Goal: Information Seeking & Learning: Learn about a topic

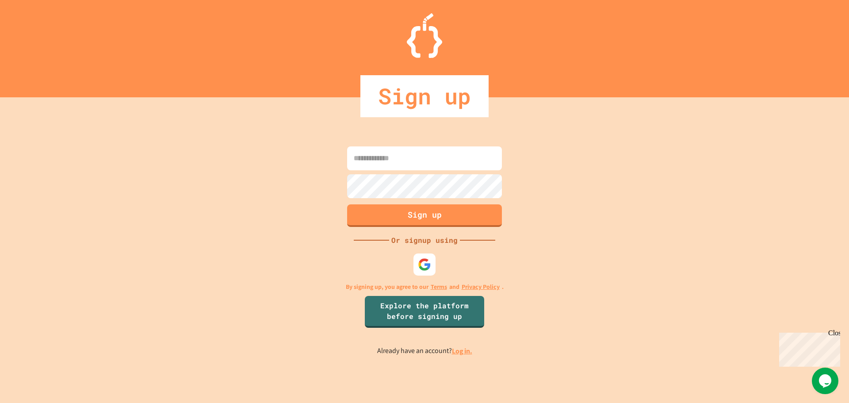
click at [420, 158] on input at bounding box center [424, 158] width 155 height 24
type input "*"
type input "**********"
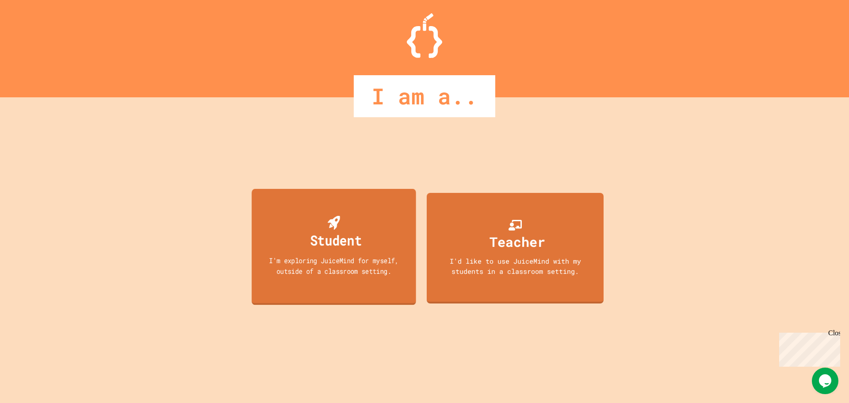
click at [356, 243] on div "Student" at bounding box center [336, 239] width 52 height 21
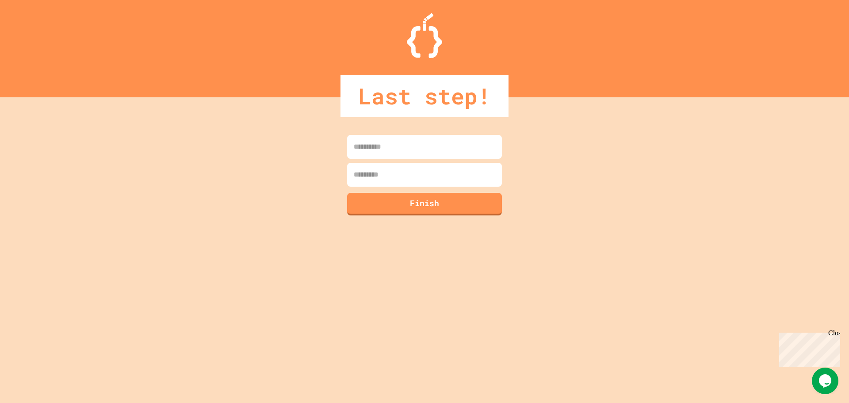
click at [395, 143] on input at bounding box center [424, 147] width 155 height 24
type input "******"
type input "********"
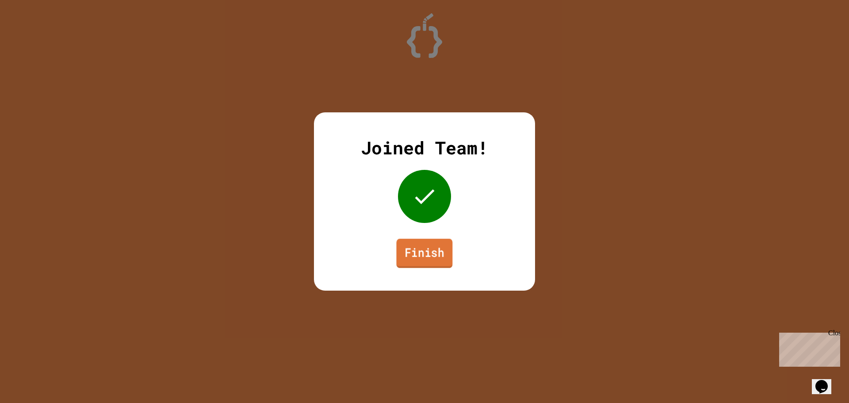
click at [437, 246] on link "Finish" at bounding box center [424, 253] width 56 height 29
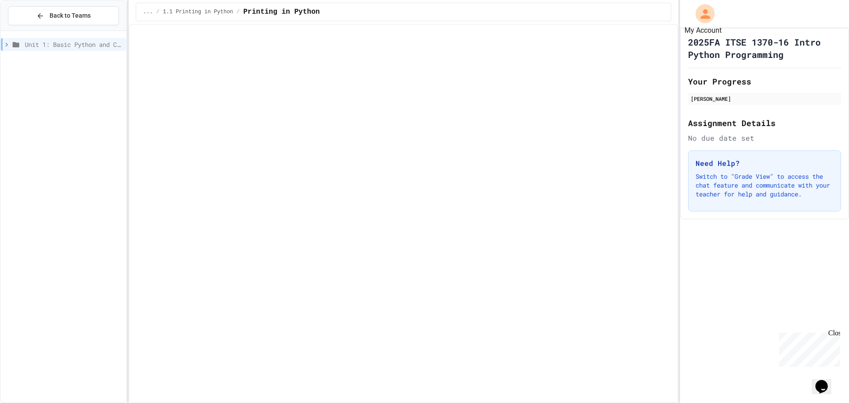
click at [705, 10] on icon "My Account" at bounding box center [705, 14] width 10 height 10
click at [734, 402] on div at bounding box center [424, 403] width 849 height 0
click at [710, 15] on icon "My Account" at bounding box center [704, 14] width 14 height 14
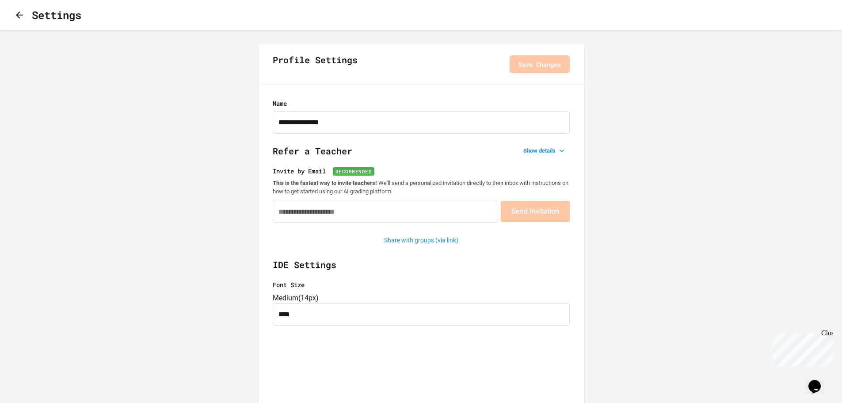
click at [23, 16] on icon "button" at bounding box center [19, 14] width 7 height 7
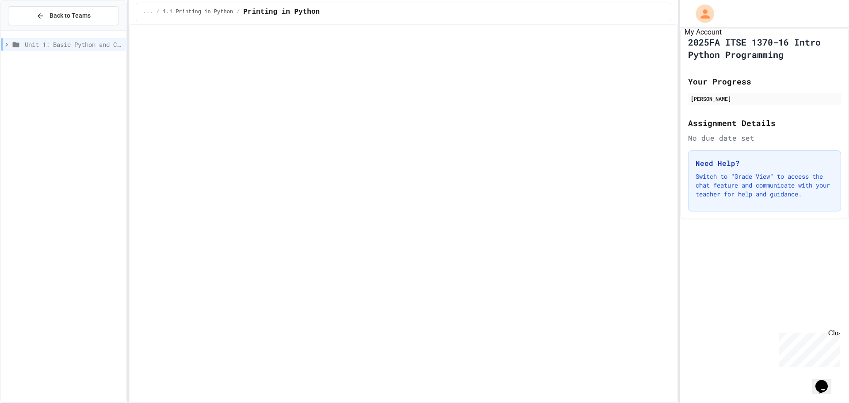
click at [702, 16] on icon "My Account" at bounding box center [704, 13] width 9 height 9
click at [439, 402] on div at bounding box center [424, 403] width 849 height 0
click at [2, 45] on div "Unit 1: Basic Python and Console Interaction" at bounding box center [63, 44] width 125 height 13
click at [65, 72] on div "Unit 1: Basic Python and Console Interaction 1.1 Printing in Python" at bounding box center [63, 53] width 125 height 39
click at [65, 63] on span "1.1 Printing in Python" at bounding box center [76, 60] width 92 height 9
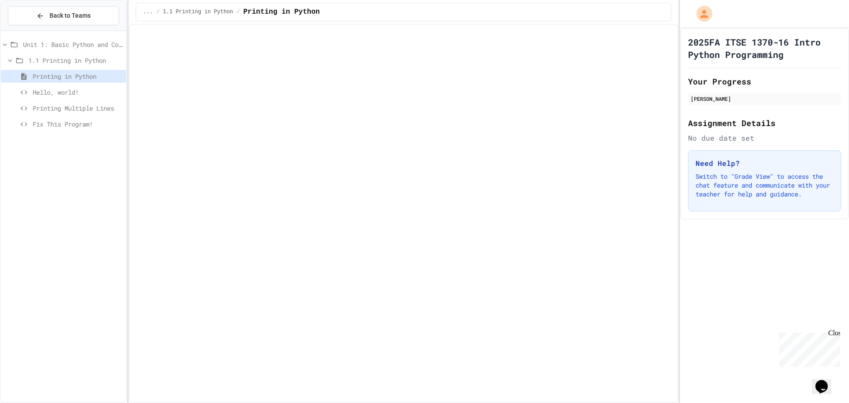
click at [83, 74] on span "Printing in Python" at bounding box center [78, 76] width 90 height 9
click at [82, 63] on span "1.1 Printing in Python" at bounding box center [75, 60] width 94 height 9
click at [89, 61] on span "1.1 Printing in Python" at bounding box center [76, 60] width 92 height 9
click at [81, 83] on div "Printing in Python" at bounding box center [63, 78] width 125 height 16
click at [70, 95] on span "Hello, world!" at bounding box center [78, 92] width 90 height 9
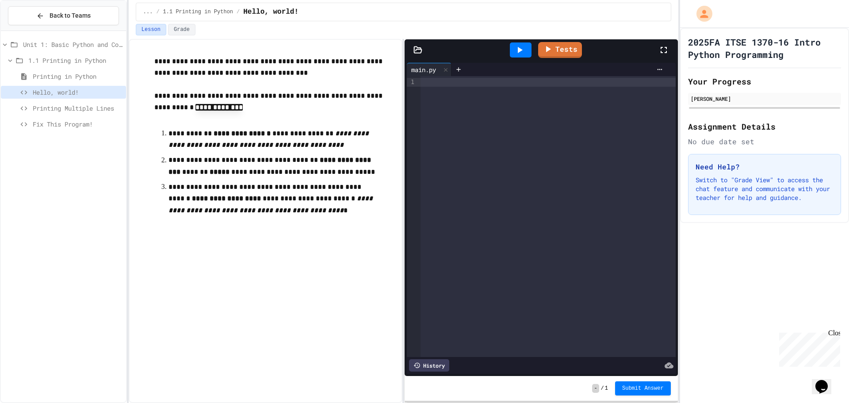
click at [435, 95] on div at bounding box center [547, 216] width 255 height 281
click at [445, 83] on div "***** * ******" at bounding box center [541, 82] width 242 height 9
click at [521, 47] on icon at bounding box center [519, 50] width 11 height 11
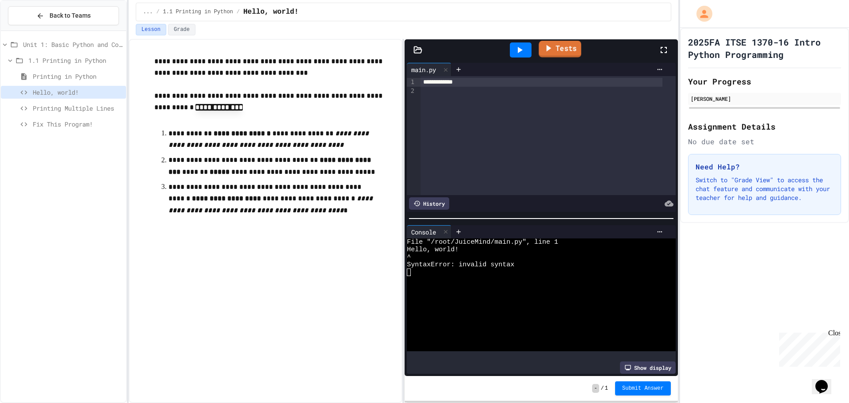
click at [558, 47] on link "Tests" at bounding box center [559, 49] width 42 height 17
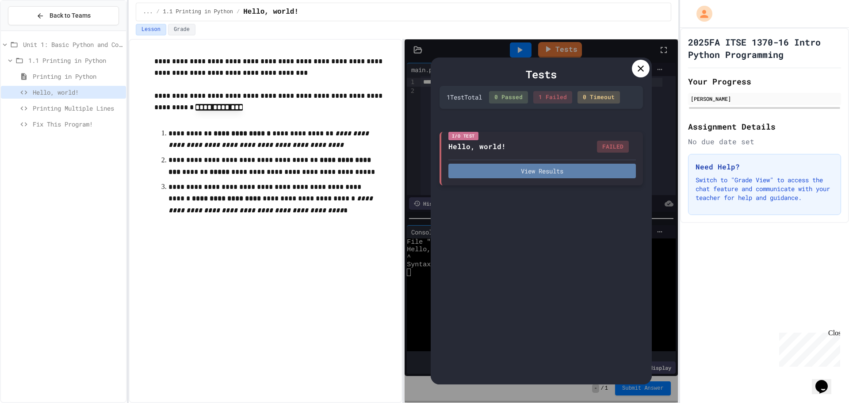
click at [533, 170] on button "View Results" at bounding box center [541, 171] width 187 height 15
click at [641, 59] on div "Tests 1 Test Total 0 Passed 1 Failed 0 Timeout I/O Test Hello, world! FAILED Vi…" at bounding box center [540, 220] width 221 height 327
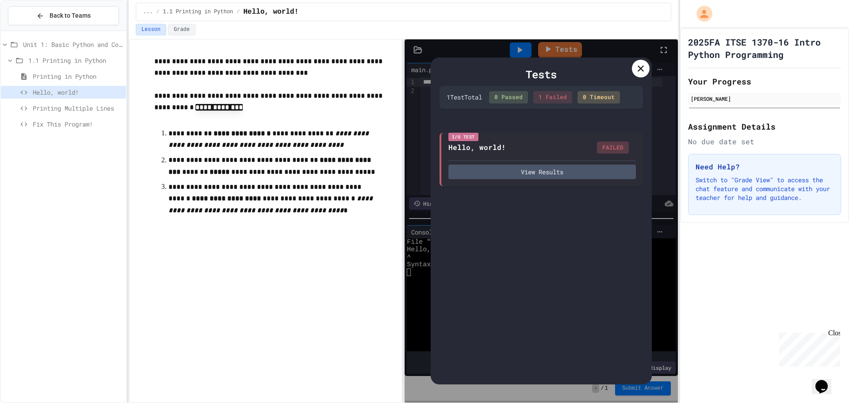
click at [640, 63] on div at bounding box center [641, 69] width 18 height 18
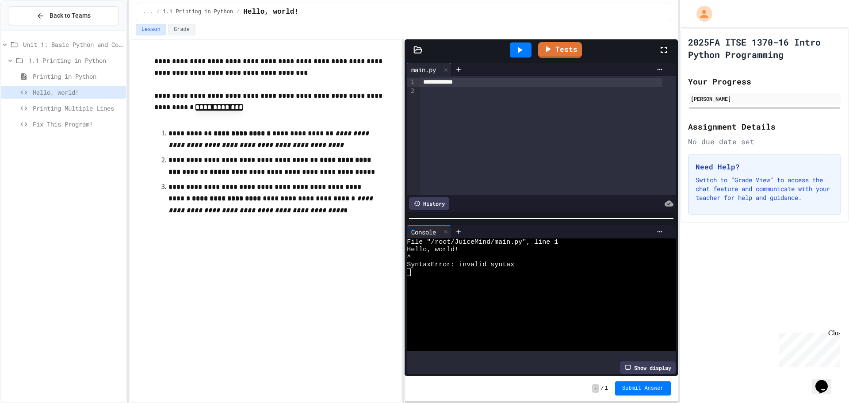
click at [653, 232] on div at bounding box center [558, 231] width 215 height 13
click at [449, 67] on icon at bounding box center [445, 70] width 6 height 6
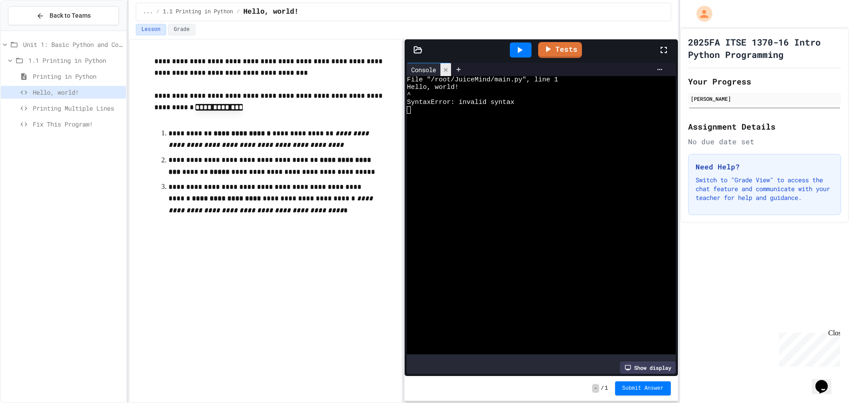
click at [449, 67] on icon at bounding box center [445, 70] width 6 height 6
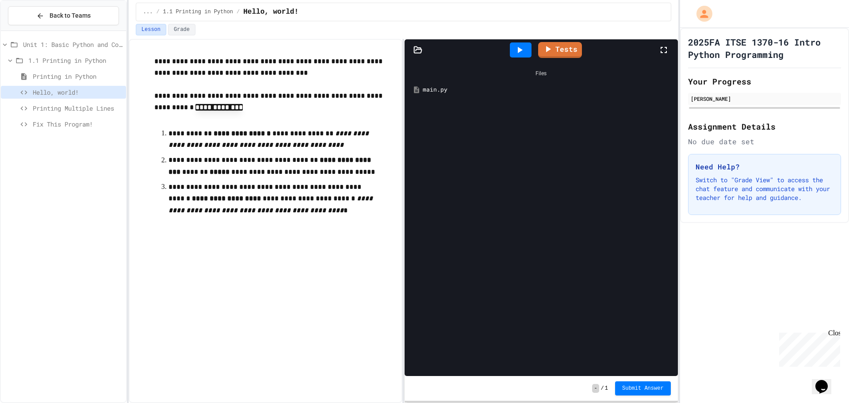
click at [445, 85] on div "main.py" at bounding box center [541, 90] width 264 height 16
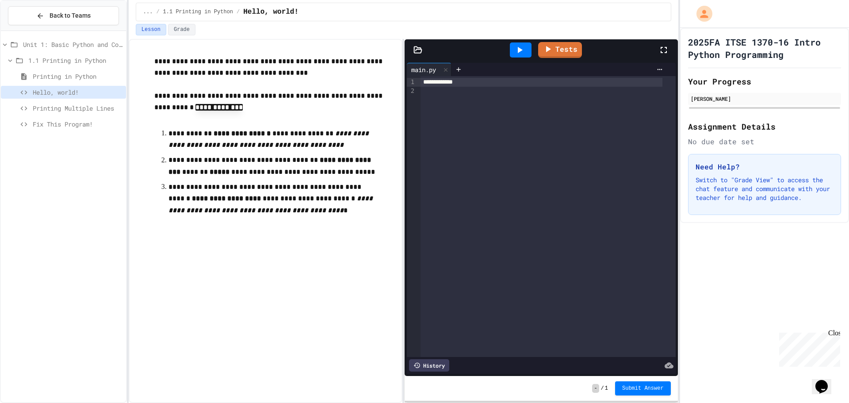
click at [502, 84] on div "**********" at bounding box center [541, 82] width 242 height 9
click at [543, 402] on div at bounding box center [424, 403] width 849 height 0
click at [538, 83] on div "**" at bounding box center [541, 82] width 242 height 9
click at [526, 51] on div at bounding box center [521, 49] width 22 height 15
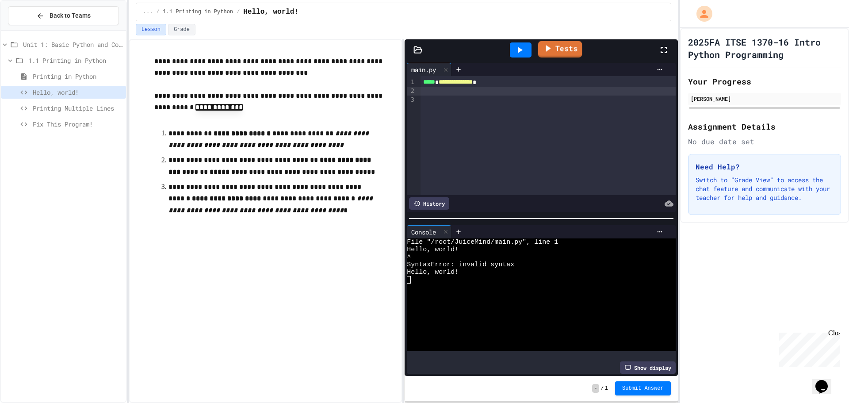
click at [559, 51] on link "Tests" at bounding box center [559, 49] width 44 height 17
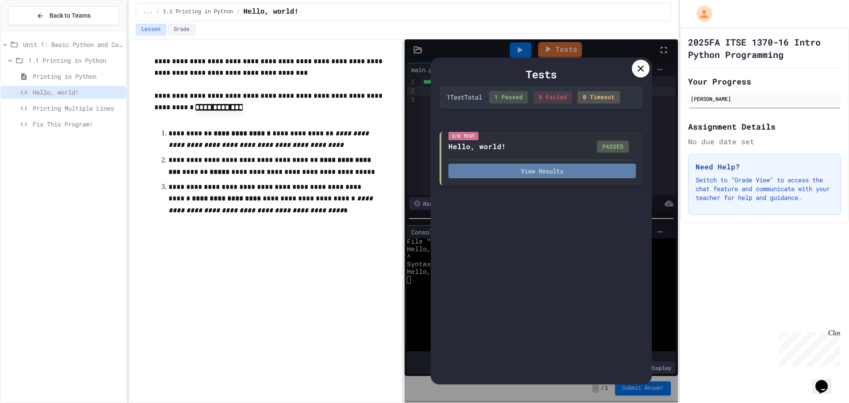
click at [575, 169] on button "View Results" at bounding box center [541, 171] width 187 height 15
click at [639, 72] on icon at bounding box center [640, 68] width 11 height 11
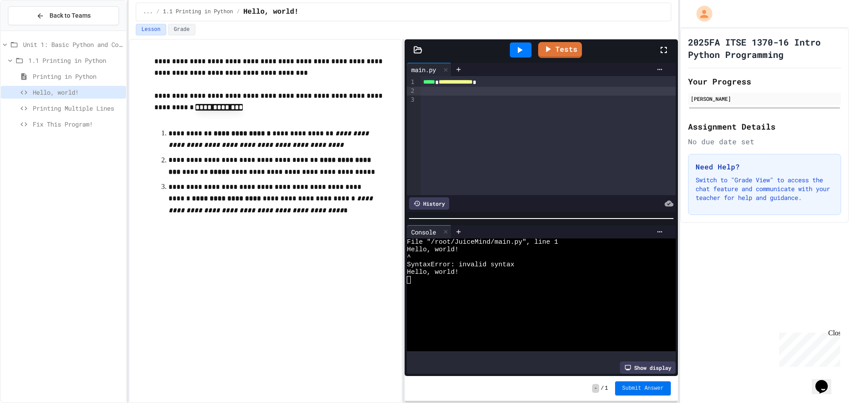
click at [641, 384] on span "Submit Answer" at bounding box center [643, 387] width 42 height 7
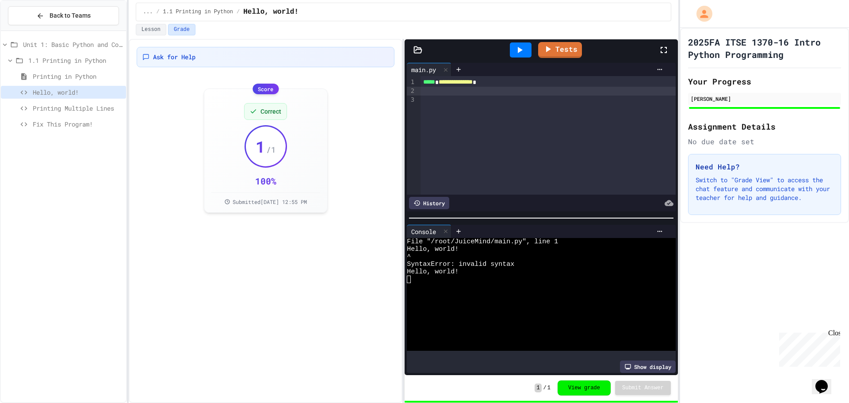
click at [588, 386] on button "View grade" at bounding box center [583, 387] width 53 height 15
click at [98, 104] on span "Printing Multiple Lines" at bounding box center [78, 107] width 90 height 9
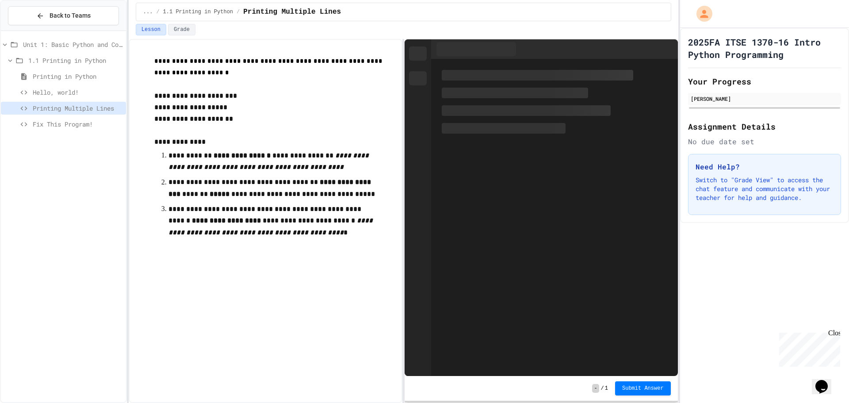
click at [94, 94] on span "Hello, world!" at bounding box center [78, 92] width 90 height 9
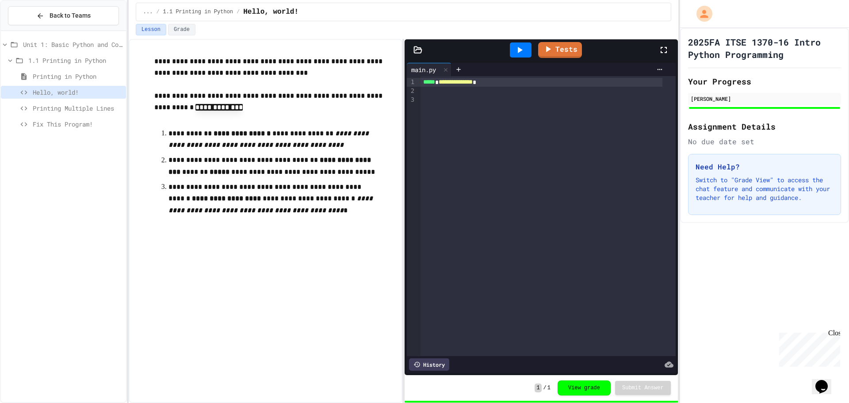
click at [99, 110] on span "Printing Multiple Lines" at bounding box center [78, 107] width 90 height 9
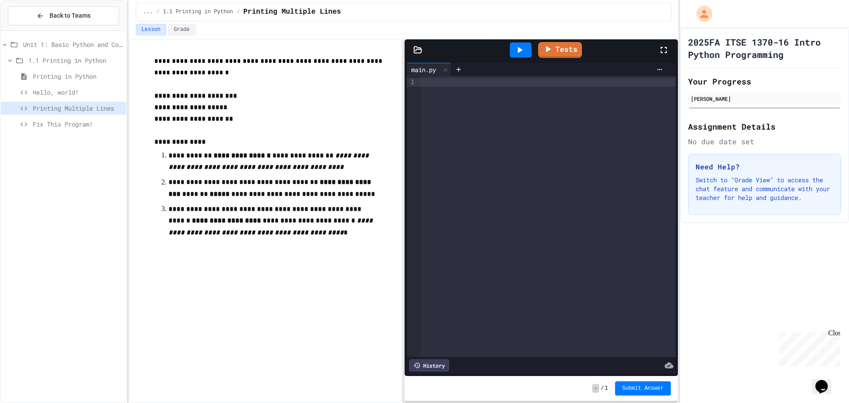
click at [63, 90] on span "Hello, world!" at bounding box center [78, 92] width 90 height 9
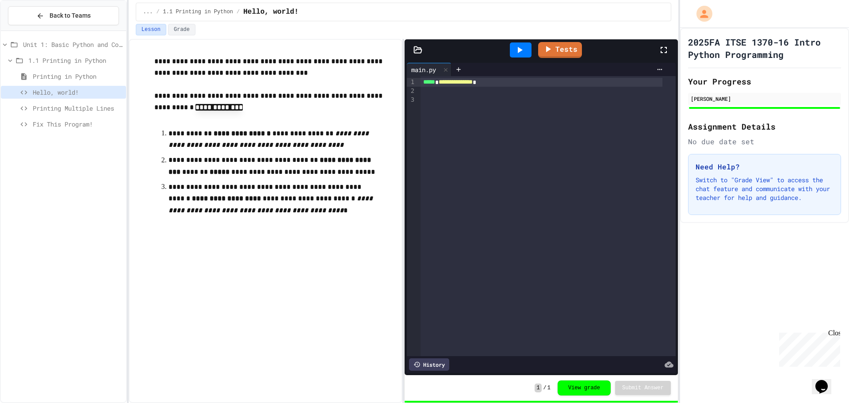
click at [60, 107] on span "Printing Multiple Lines" at bounding box center [78, 107] width 90 height 9
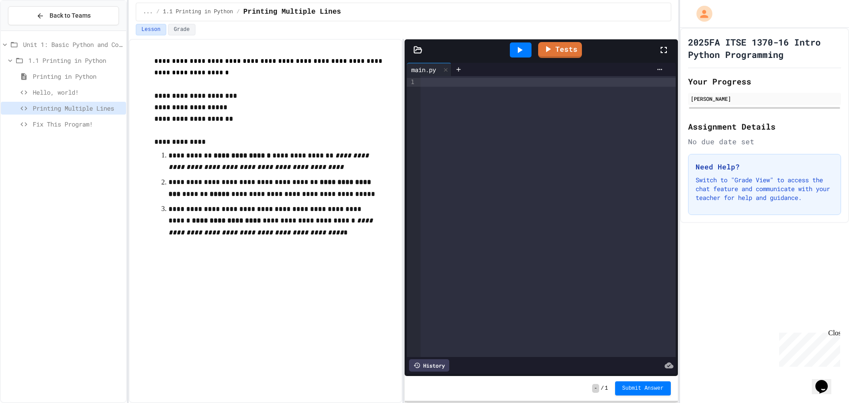
click at [472, 107] on div at bounding box center [547, 216] width 255 height 281
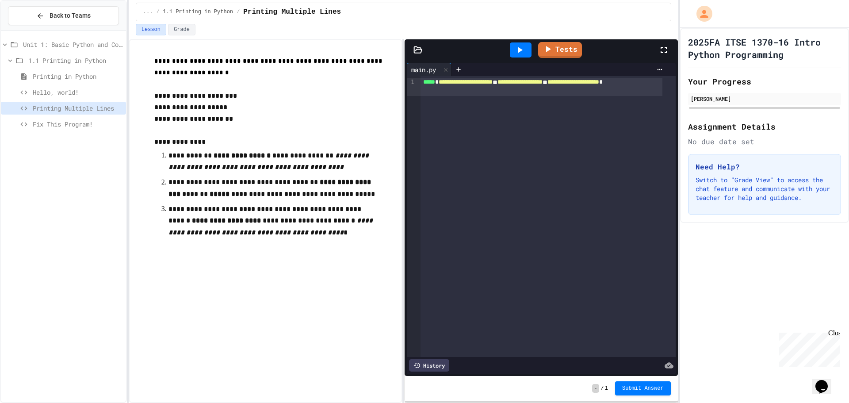
click at [520, 49] on icon at bounding box center [520, 50] width 5 height 6
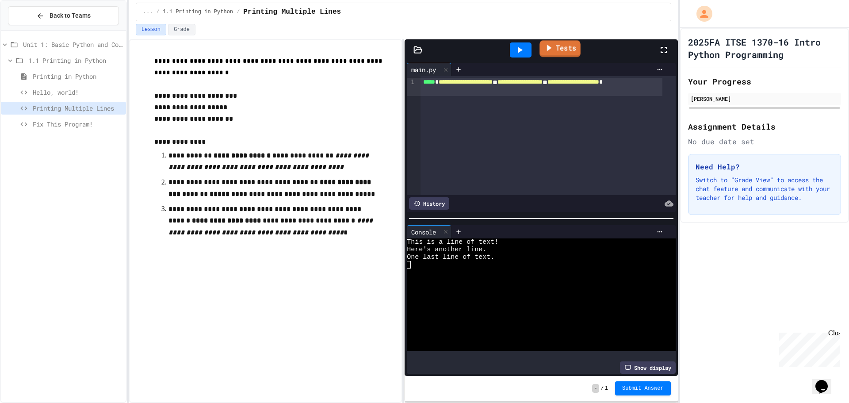
click at [557, 53] on link "Tests" at bounding box center [559, 48] width 41 height 17
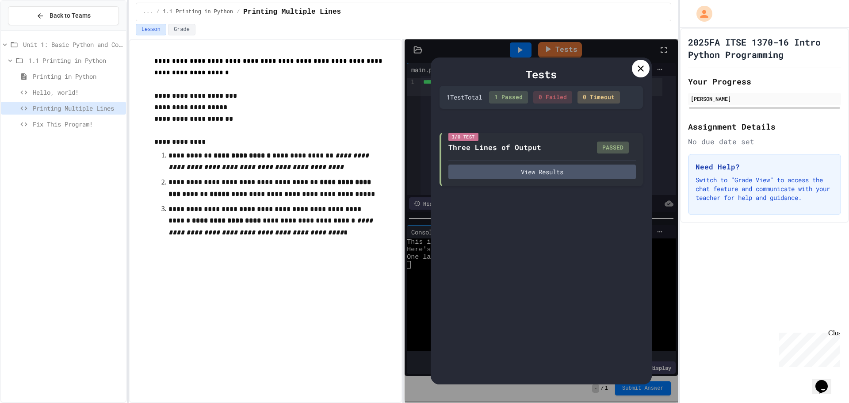
click at [642, 72] on icon at bounding box center [640, 68] width 11 height 11
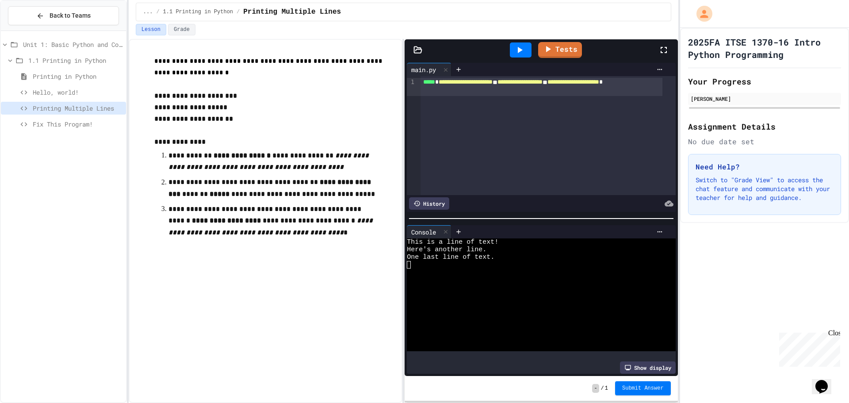
click at [648, 389] on span "Submit Answer" at bounding box center [643, 387] width 42 height 7
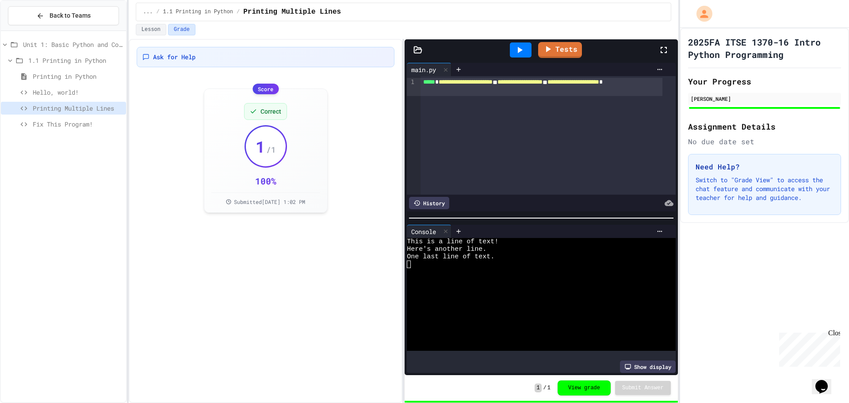
click at [98, 127] on span "Fix This Program!" at bounding box center [78, 123] width 90 height 9
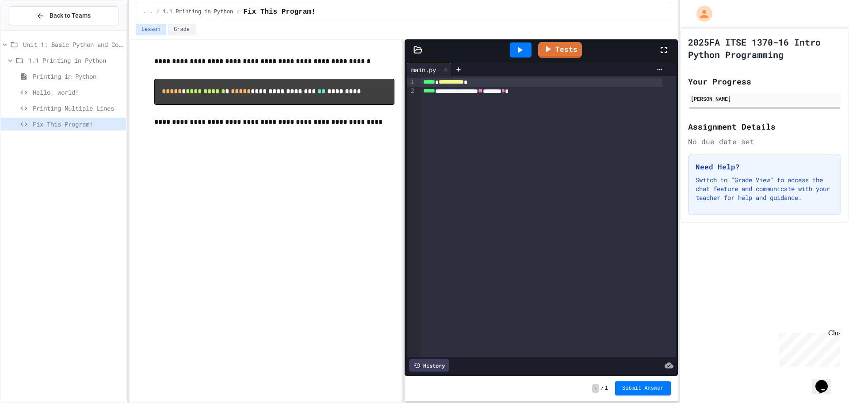
click at [525, 49] on div at bounding box center [521, 49] width 22 height 15
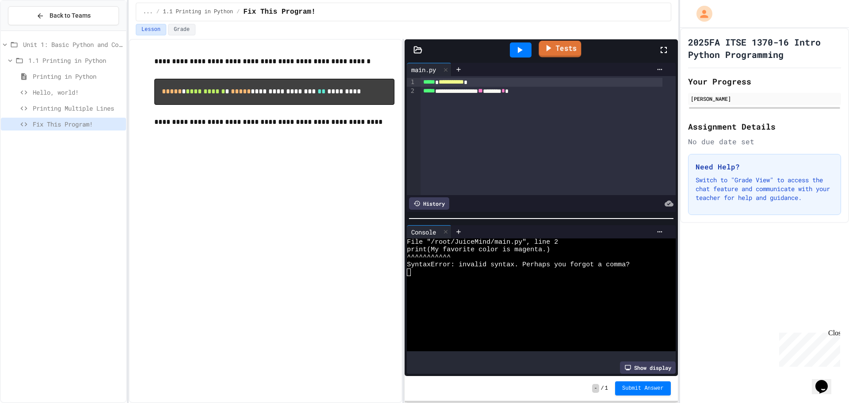
click at [564, 49] on link "Tests" at bounding box center [559, 49] width 42 height 17
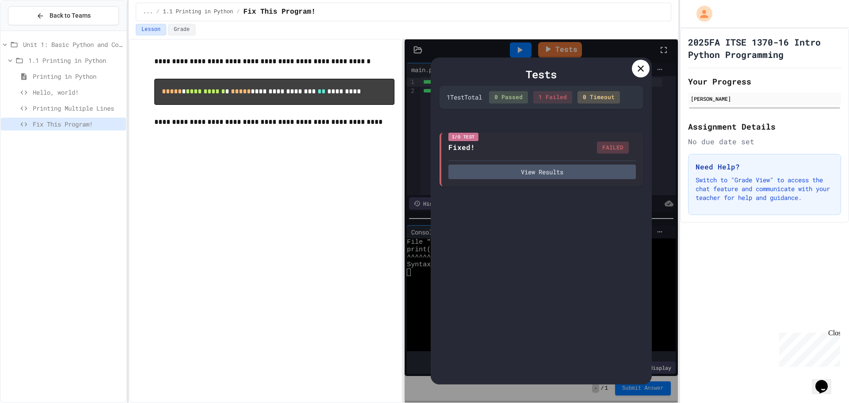
click at [643, 66] on icon at bounding box center [640, 68] width 6 height 6
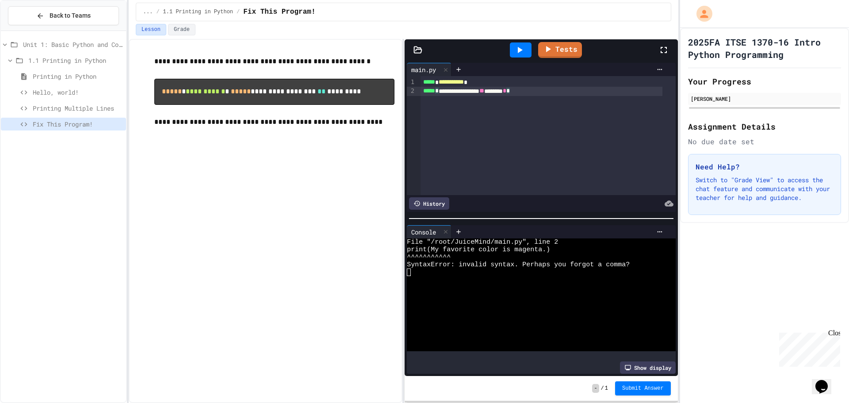
click at [444, 91] on div "**********" at bounding box center [541, 91] width 242 height 9
click at [546, 93] on div "**********" at bounding box center [541, 91] width 242 height 9
click at [510, 49] on div at bounding box center [521, 49] width 22 height 15
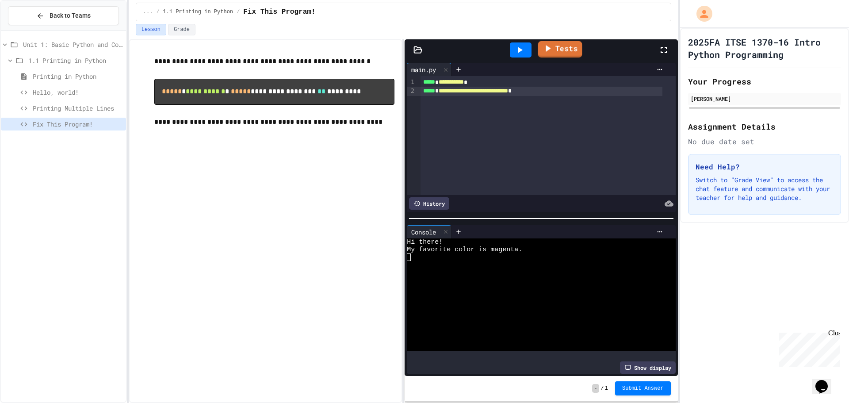
click at [556, 50] on link "Tests" at bounding box center [559, 49] width 44 height 17
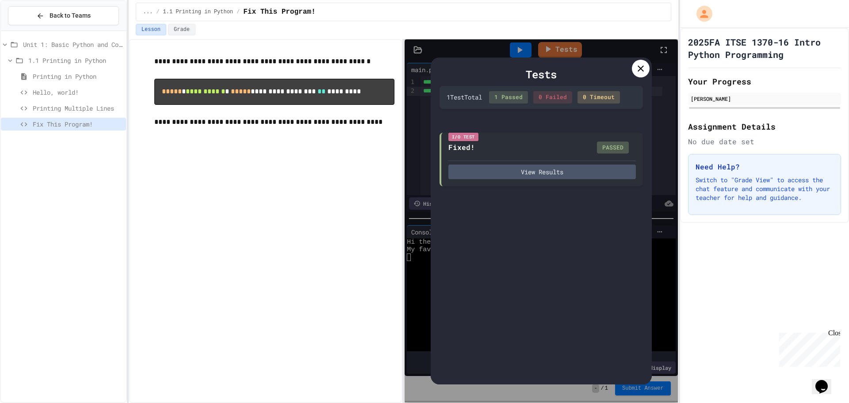
click at [642, 69] on icon at bounding box center [640, 68] width 11 height 11
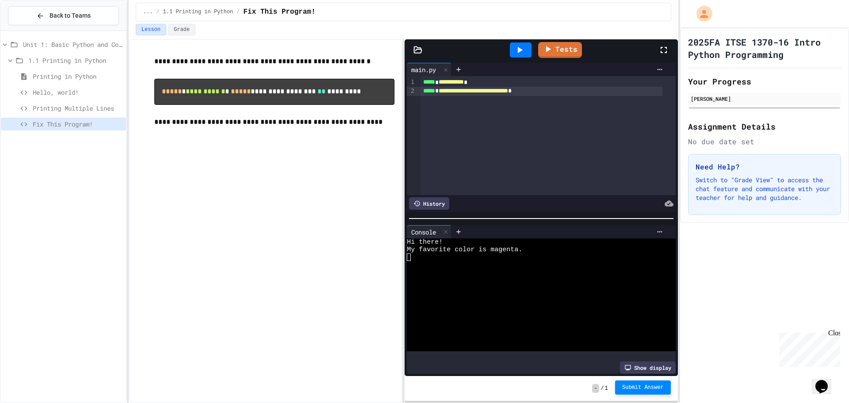
click at [649, 387] on span "Submit Answer" at bounding box center [643, 387] width 42 height 7
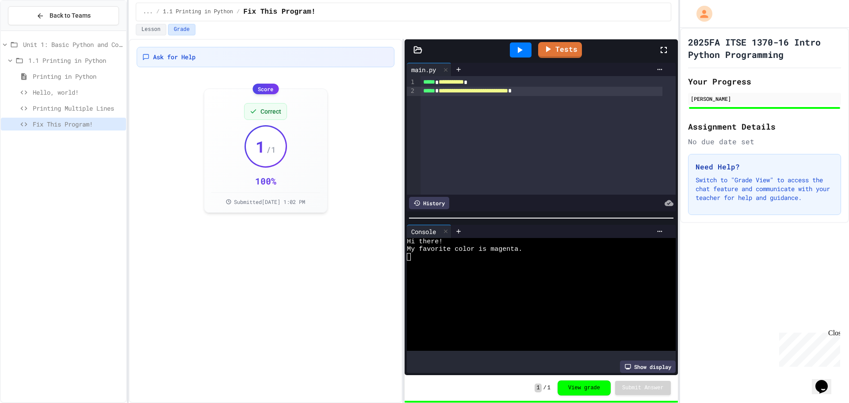
click at [173, 31] on button "Grade" at bounding box center [181, 29] width 27 height 11
click at [91, 15] on button "Back to Teams" at bounding box center [63, 15] width 111 height 19
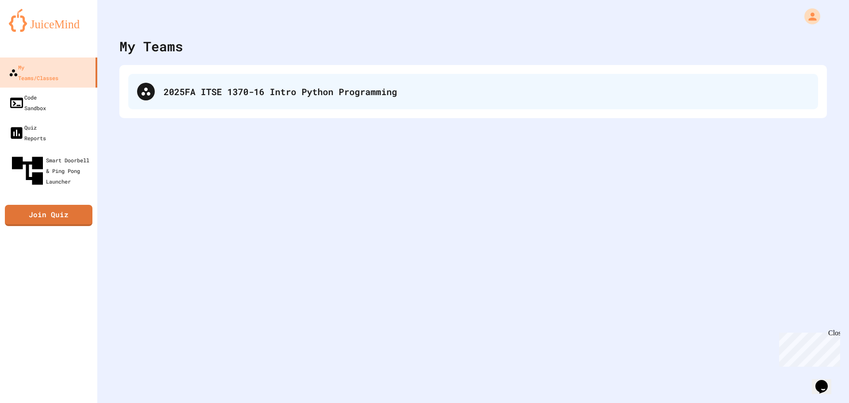
click at [202, 82] on div "2025FA ITSE 1370-16 Intro Python Programming" at bounding box center [472, 91] width 689 height 35
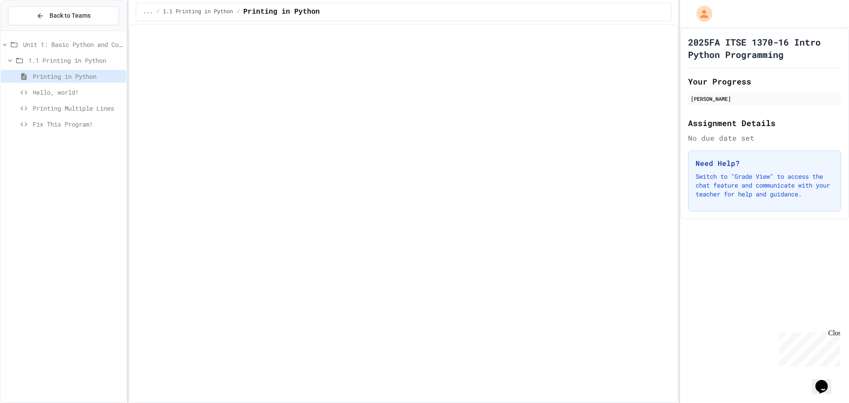
click at [89, 67] on div "1.1 Printing in Python" at bounding box center [63, 62] width 125 height 16
click at [7, 57] on icon at bounding box center [10, 61] width 8 height 8
